Goal: Information Seeking & Learning: Find specific fact

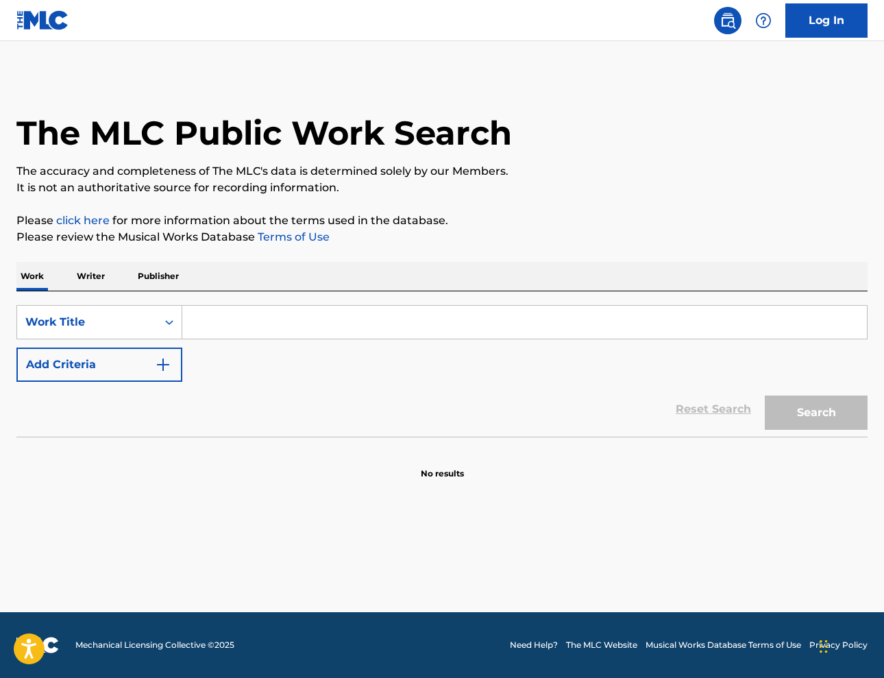
click at [84, 274] on p "Writer" at bounding box center [91, 276] width 36 height 29
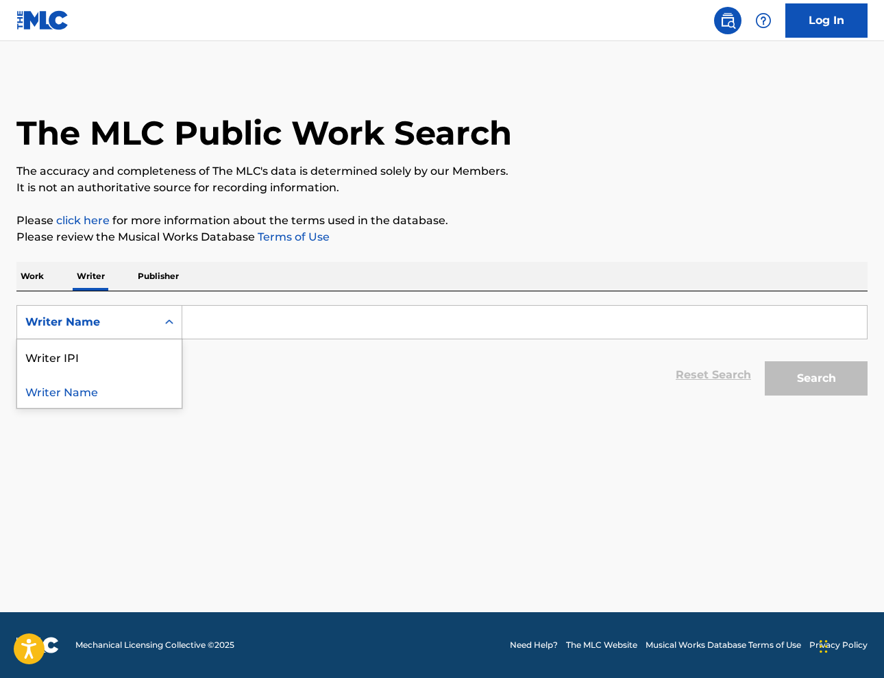
click at [169, 321] on icon "Search Form" at bounding box center [169, 322] width 14 height 14
click at [119, 361] on div "Writer IPI" at bounding box center [99, 356] width 165 height 34
click at [308, 322] on input "Search Form" at bounding box center [524, 322] width 685 height 33
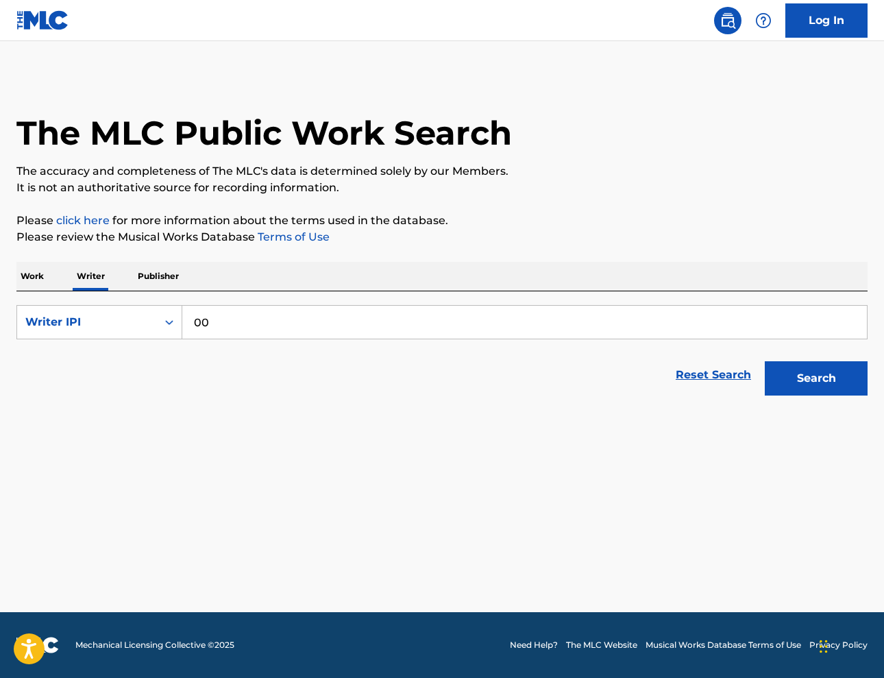
paste input "858034325"
click at [194, 319] on input "858034325" at bounding box center [524, 322] width 685 height 33
click at [784, 388] on button "Search" at bounding box center [816, 378] width 103 height 34
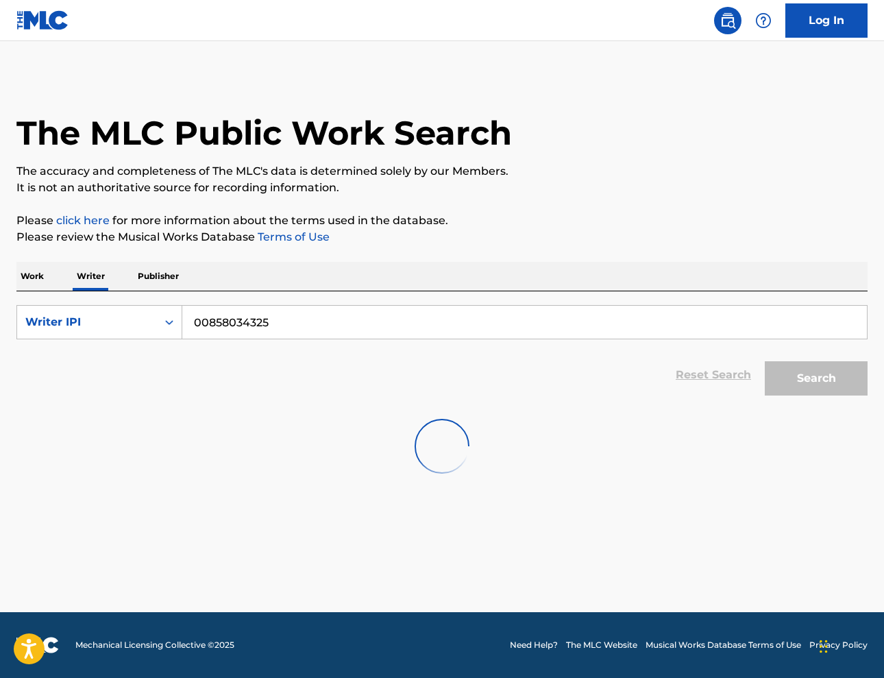
click at [429, 328] on input "00858034325" at bounding box center [524, 322] width 685 height 33
click at [206, 321] on input "00858034325" at bounding box center [524, 322] width 685 height 33
type input "858034325"
click at [96, 273] on p "Writer" at bounding box center [91, 276] width 36 height 29
click at [102, 307] on div "Writer Name" at bounding box center [99, 322] width 166 height 34
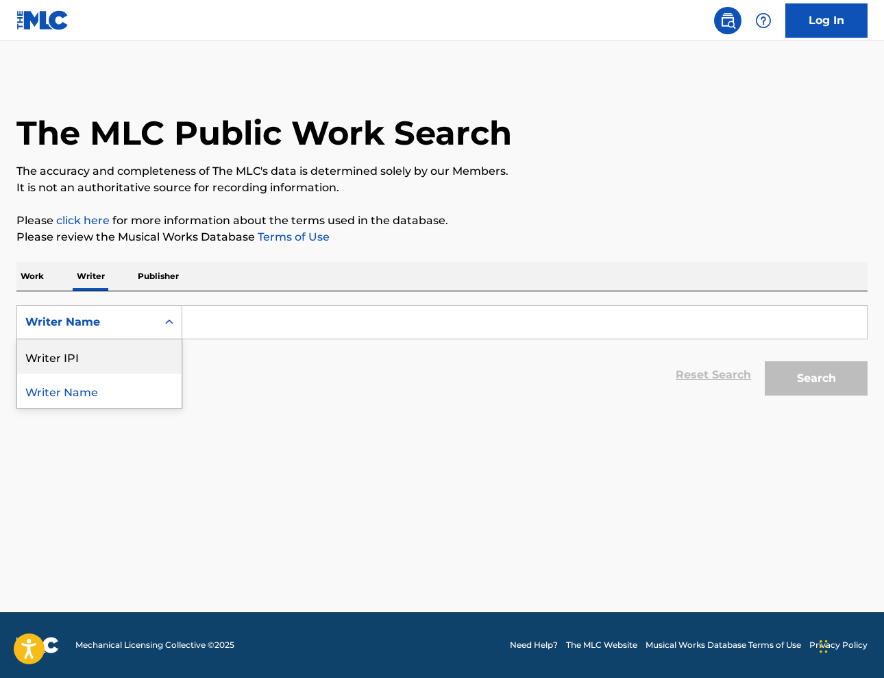
click at [85, 347] on div "Writer IPI" at bounding box center [99, 356] width 165 height 34
drag, startPoint x: 202, startPoint y: 327, endPoint x: 213, endPoint y: 322, distance: 12.6
click at [202, 326] on input "Search Form" at bounding box center [524, 322] width 685 height 33
paste input "858034325"
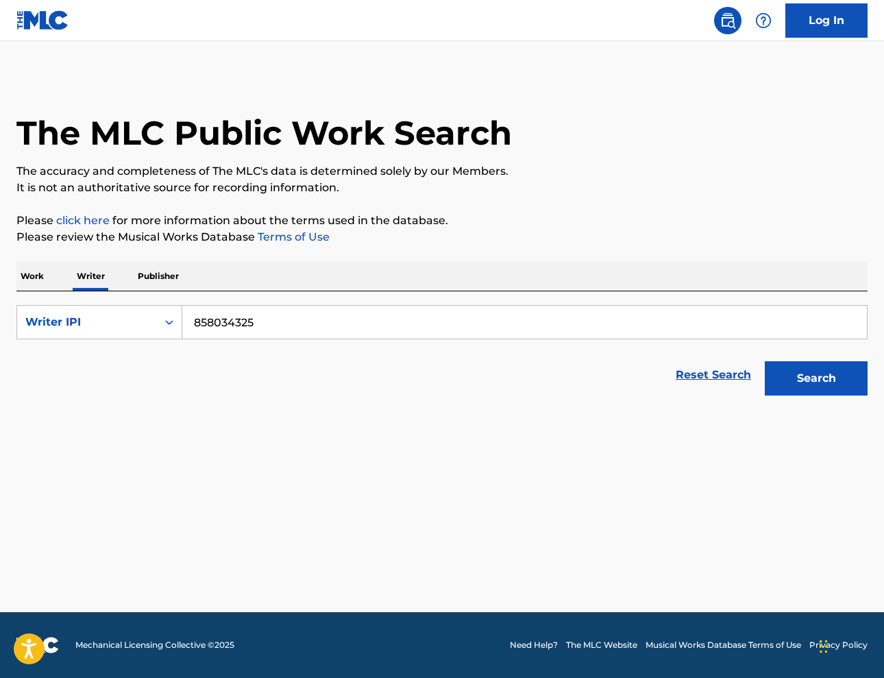
click at [195, 319] on input "858034325" at bounding box center [524, 322] width 685 height 33
type input "00858034325"
click at [793, 379] on button "Search" at bounding box center [816, 378] width 103 height 34
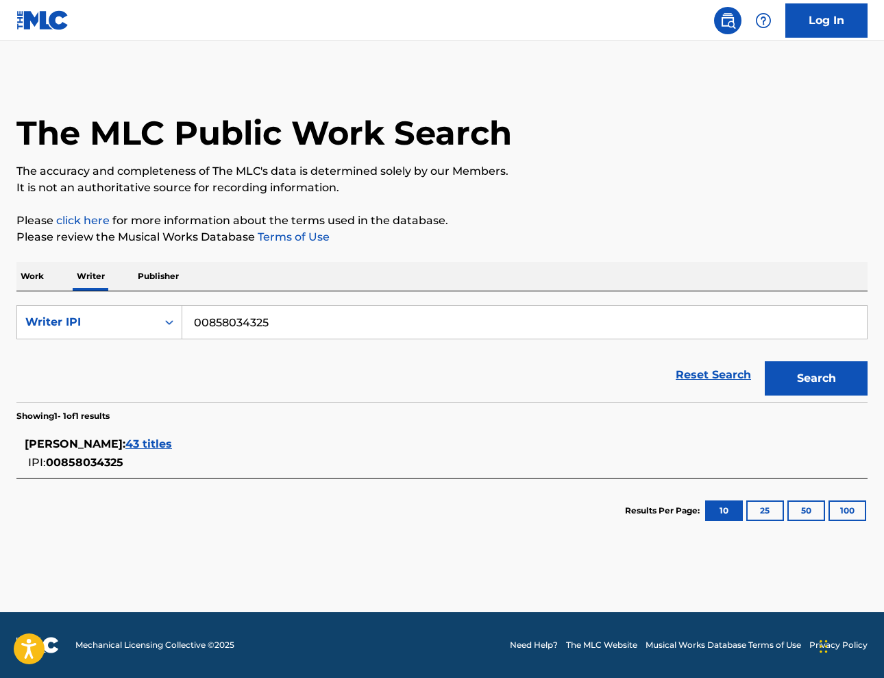
click at [169, 445] on span "43 titles" at bounding box center [148, 443] width 47 height 13
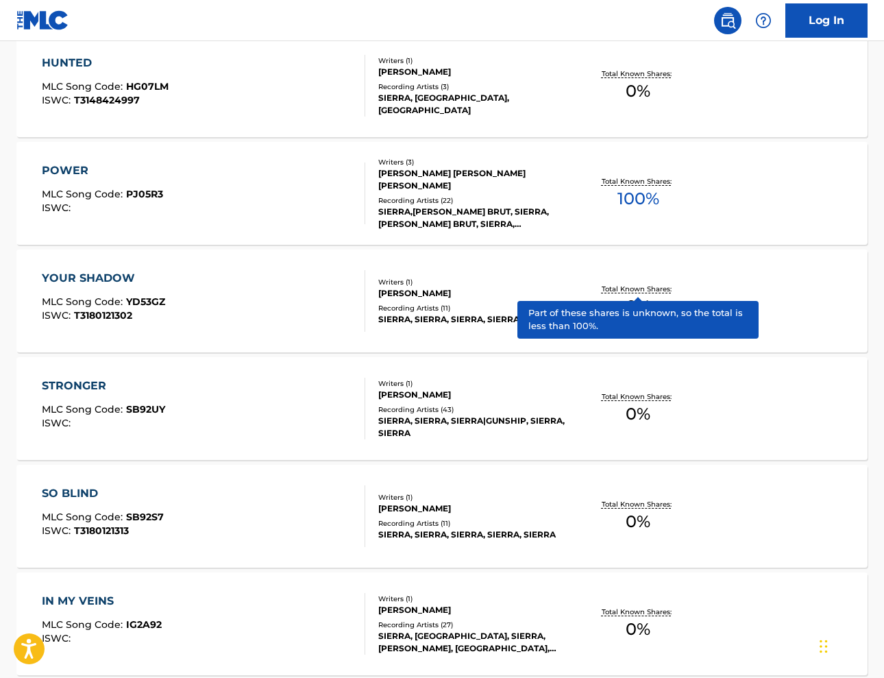
scroll to position [538, 0]
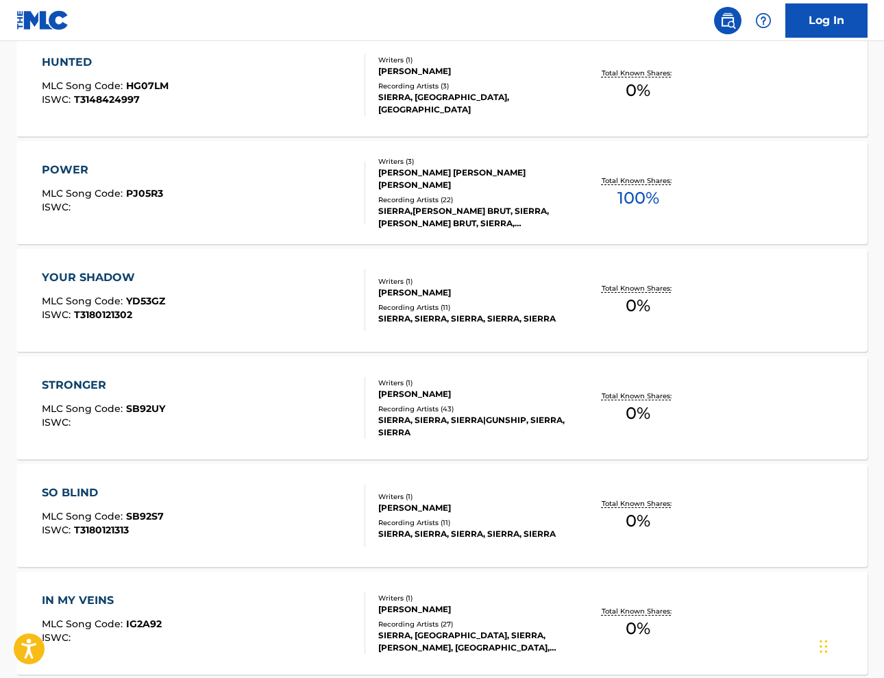
click at [435, 394] on div "[PERSON_NAME]" at bounding box center [472, 394] width 189 height 12
